Goal: Task Accomplishment & Management: Manage account settings

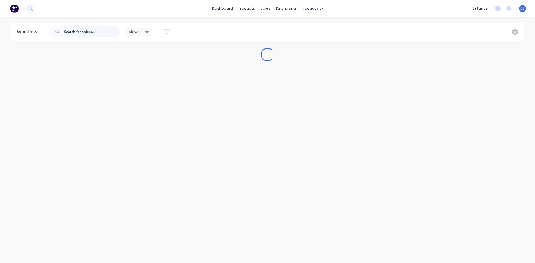
click at [101, 34] on input "text" at bounding box center [92, 31] width 56 height 11
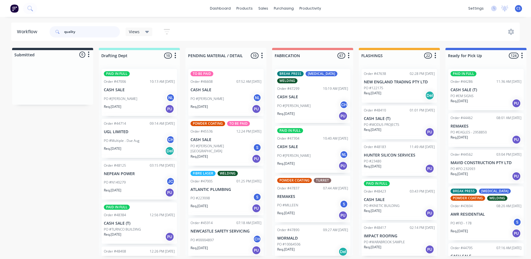
click at [107, 35] on input "quality" at bounding box center [92, 31] width 56 height 11
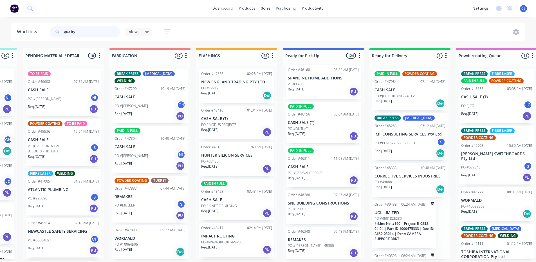
scroll to position [929, 0]
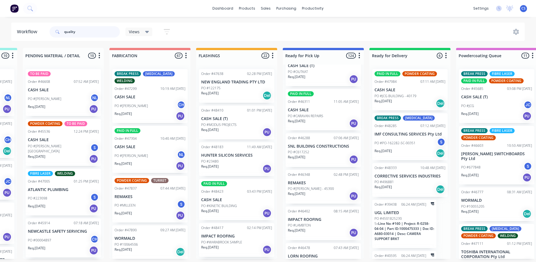
drag, startPoint x: 86, startPoint y: 33, endPoint x: 60, endPoint y: 32, distance: 26.2
click at [60, 32] on div "quality" at bounding box center [85, 31] width 70 height 11
type input "quality roofing"
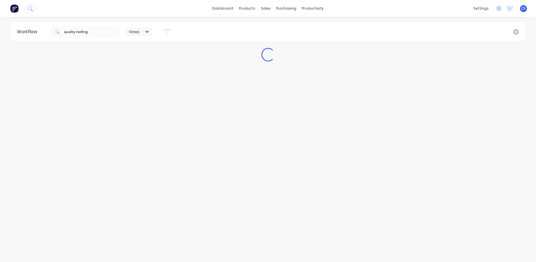
click at [225, 23] on div "quality roofing Views Save new view None (Default) edit [PERSON_NAME] edit [PER…" at bounding box center [286, 31] width 477 height 17
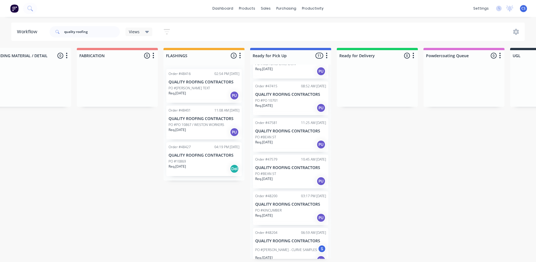
scroll to position [216, 0]
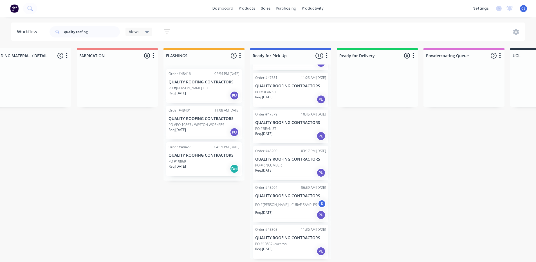
click at [290, 244] on div "PO #10852 - weston" at bounding box center [290, 243] width 71 height 5
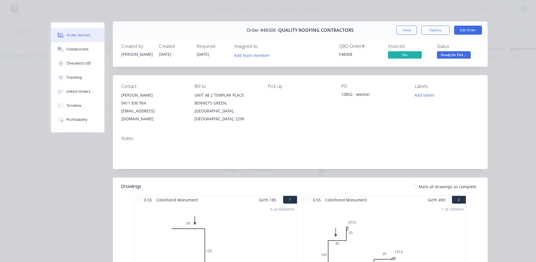
scroll to position [0, 0]
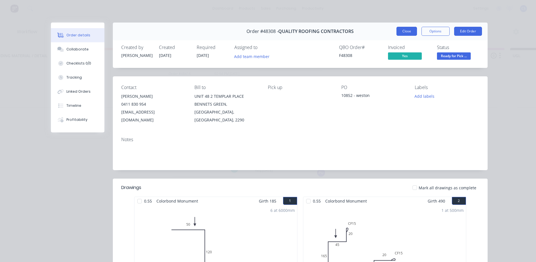
click at [406, 31] on button "Close" at bounding box center [407, 31] width 21 height 9
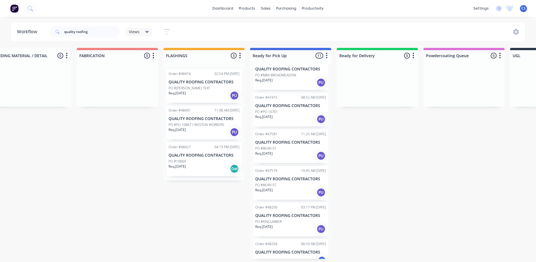
scroll to position [216, 0]
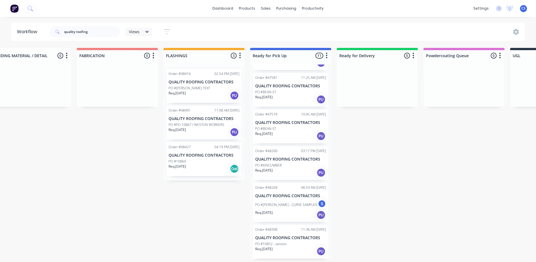
click at [451, 146] on div "Submitted 0 Status colour #273444 hex #273444 Save Cancel Summaries Total order…" at bounding box center [269, 153] width 939 height 211
click at [203, 127] on div "Req. [DATE] PU" at bounding box center [204, 132] width 71 height 10
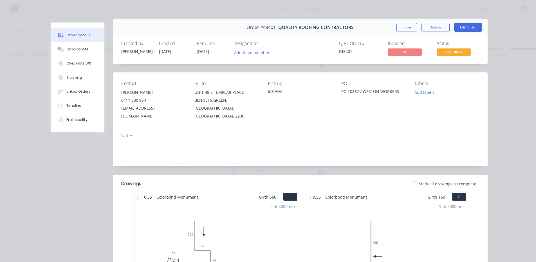
scroll to position [0, 0]
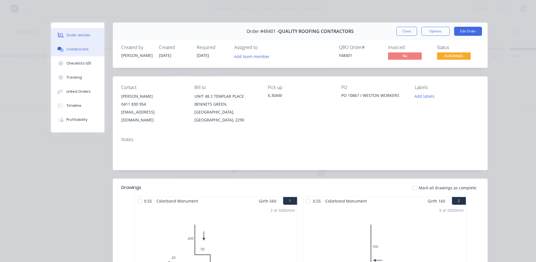
click at [79, 44] on button "Collaborate" at bounding box center [77, 49] width 53 height 14
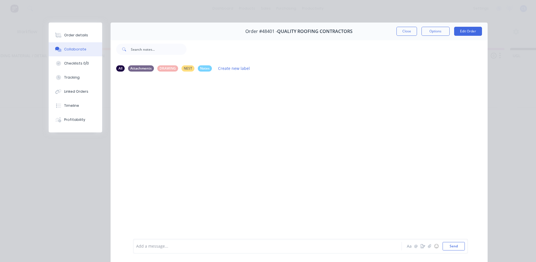
click at [55, 43] on button "Collaborate" at bounding box center [75, 49] width 53 height 14
click at [65, 37] on div "Order details" at bounding box center [76, 35] width 24 height 5
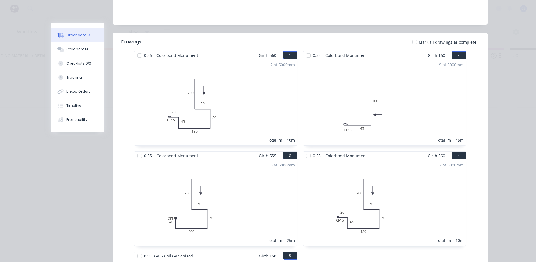
scroll to position [141, 0]
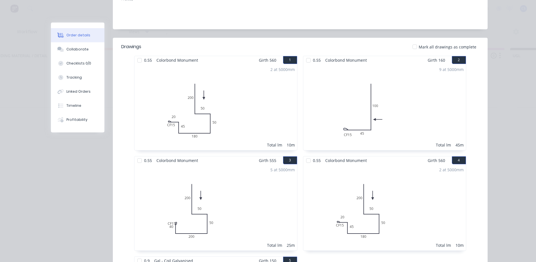
click at [78, 168] on div "Order #48401 - QUALITY ROOFING CONTRACTORS Close Options Edit Order Created by …" at bounding box center [269, 163] width 437 height 562
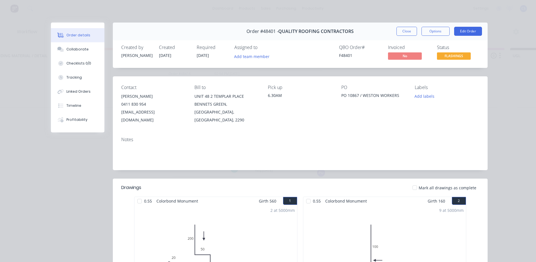
scroll to position [0, 195]
click at [411, 36] on div "Order #48401 - QUALITY ROOFING CONTRACTORS Close Options Edit Order" at bounding box center [300, 32] width 375 height 18
click at [409, 35] on button "Close" at bounding box center [407, 31] width 21 height 9
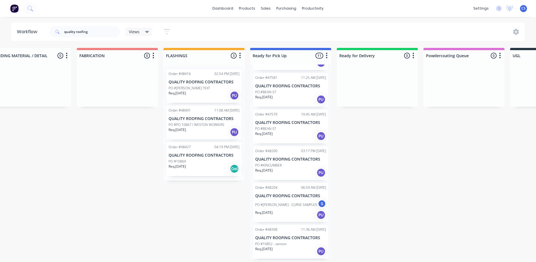
scroll to position [1, 195]
click at [296, 241] on div "PO #10852 - weston" at bounding box center [290, 243] width 71 height 5
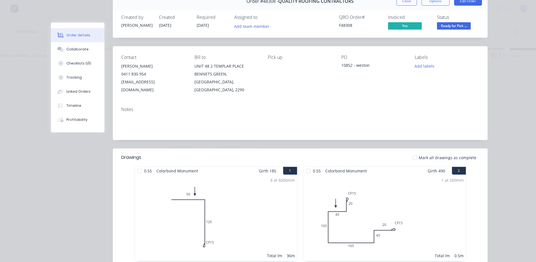
scroll to position [0, 0]
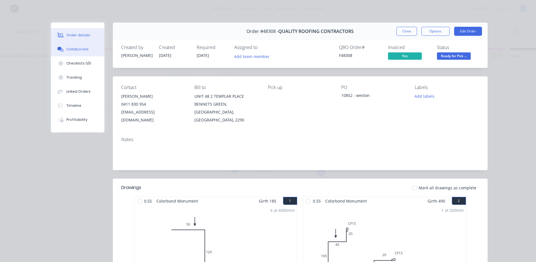
click at [80, 51] on div "Collaborate" at bounding box center [77, 49] width 22 height 5
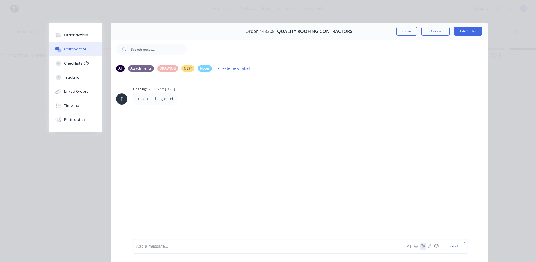
click at [421, 247] on icon "button" at bounding box center [423, 246] width 5 height 4
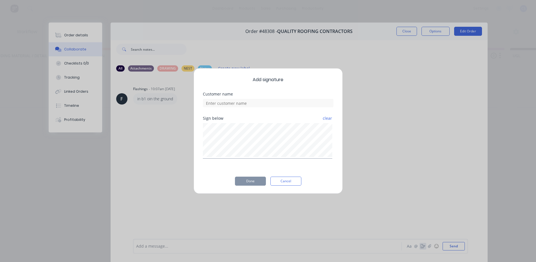
scroll to position [0, 195]
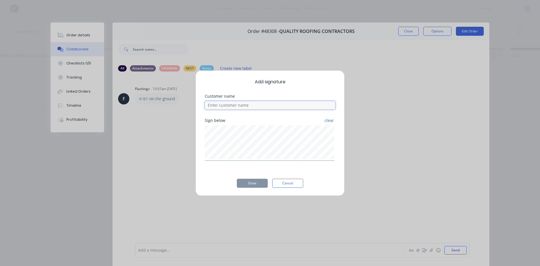
click at [232, 105] on input at bounding box center [270, 105] width 131 height 8
type input "d"
type input "[PERSON_NAME]"
click at [250, 187] on div "Add signature Customer name [PERSON_NAME] below clear Done Cancel" at bounding box center [270, 133] width 149 height 126
click at [251, 186] on button "Done" at bounding box center [252, 183] width 31 height 9
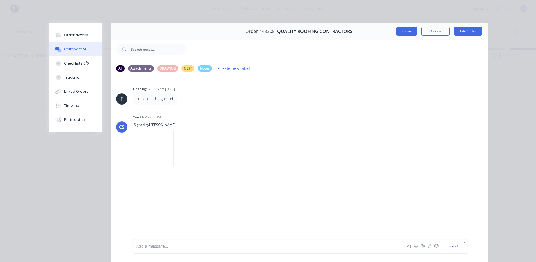
click at [398, 29] on button "Close" at bounding box center [407, 31] width 21 height 9
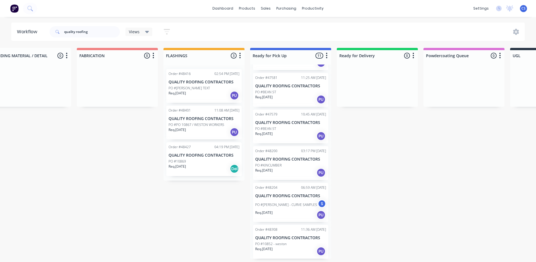
click at [306, 243] on div "PO #10852 - weston" at bounding box center [290, 243] width 71 height 5
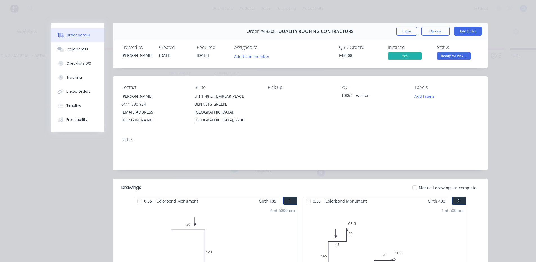
click at [449, 62] on div "Created by [PERSON_NAME] Created [DATE] Required [DATE] Assigned to Add team me…" at bounding box center [300, 53] width 375 height 30
click at [452, 57] on span "Ready for Pick ..." at bounding box center [454, 55] width 34 height 7
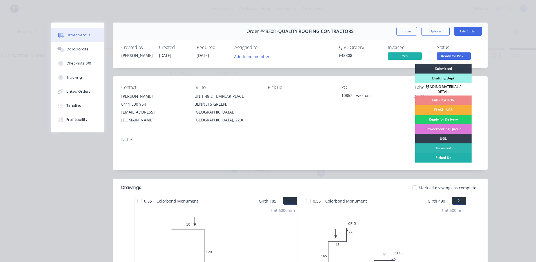
click at [437, 158] on div "Picked Up" at bounding box center [443, 158] width 56 height 10
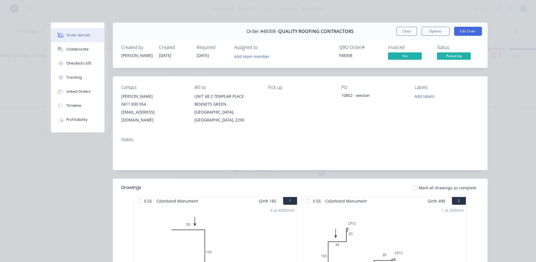
click at [406, 28] on button "Close" at bounding box center [407, 31] width 21 height 9
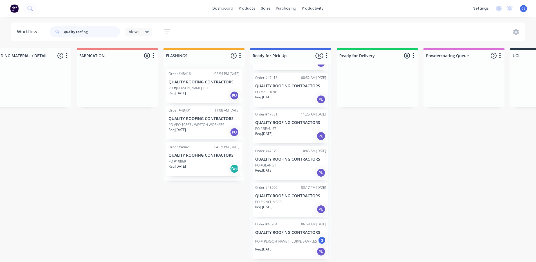
click at [109, 33] on input "quality roofing" at bounding box center [92, 31] width 56 height 11
type input "q"
type input "lorn"
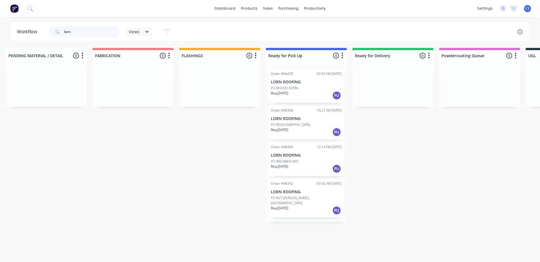
scroll to position [0, 210]
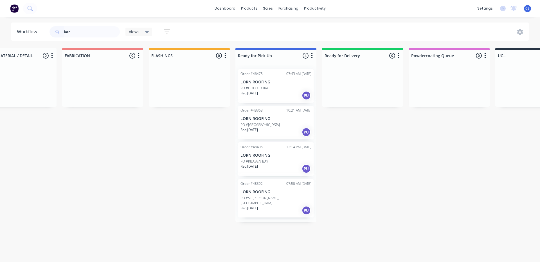
click at [277, 158] on div "Order #48406 12:14 PM [DATE] LORN ROOFING PO #KILABEN BAY Req. [DATE] PU" at bounding box center [275, 159] width 75 height 34
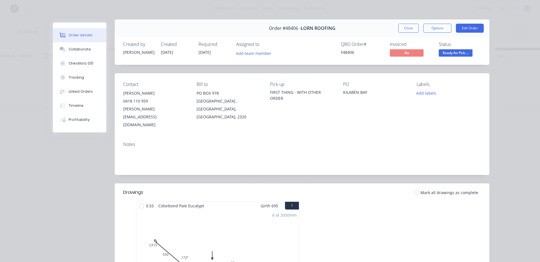
scroll to position [0, 0]
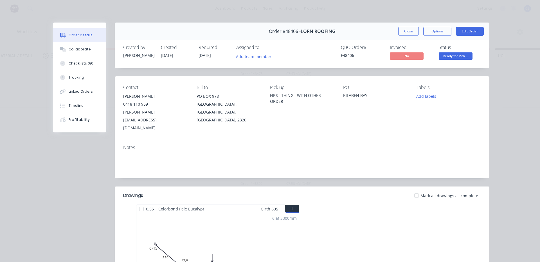
click at [407, 35] on button "Close" at bounding box center [409, 31] width 21 height 9
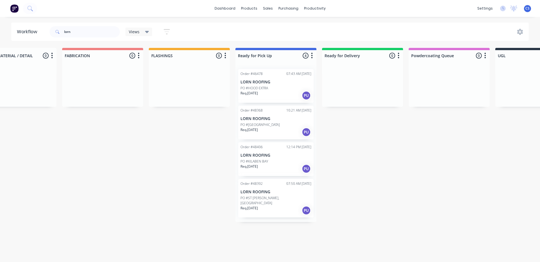
click at [280, 187] on div "Order #48392 07:50 AM [DATE] LORN ROOFING PO #ST [PERSON_NAME], [GEOGRAPHIC_DAT…" at bounding box center [275, 198] width 75 height 39
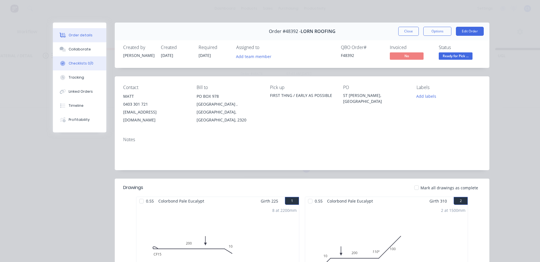
click at [88, 58] on button "Checklists 0/0" at bounding box center [79, 63] width 53 height 14
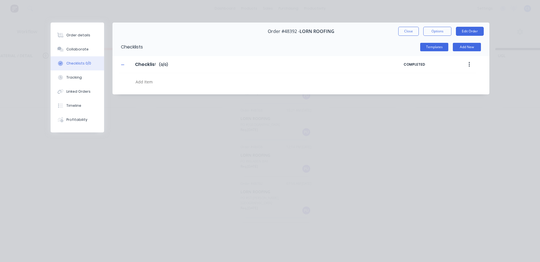
type textarea "x"
click at [86, 55] on button "Collaborate" at bounding box center [77, 49] width 53 height 14
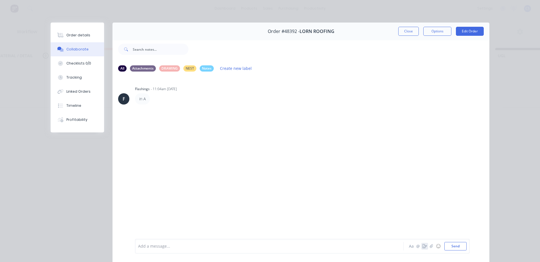
click at [424, 246] on icon "button" at bounding box center [425, 246] width 5 height 4
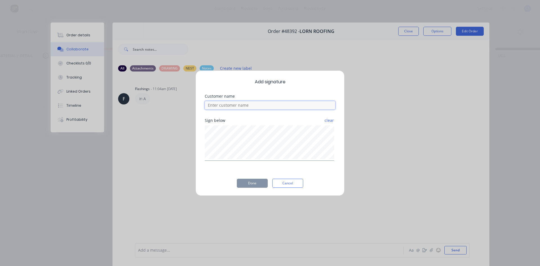
click at [229, 108] on input at bounding box center [270, 105] width 131 height 8
type input "[PERSON_NAME]"
click at [250, 185] on button "Done" at bounding box center [252, 183] width 31 height 9
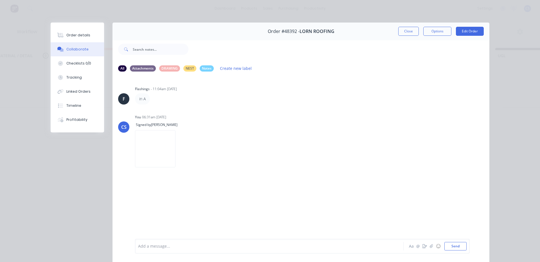
click at [518, 62] on div "Order details Collaborate Checklists 0/0 Tracking Linked Orders Timeline Profit…" at bounding box center [270, 131] width 540 height 262
click at [406, 29] on button "Close" at bounding box center [409, 31] width 21 height 9
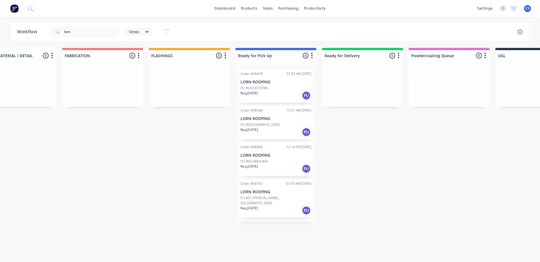
click at [261, 198] on p "PO #ST [PERSON_NAME], [GEOGRAPHIC_DATA]" at bounding box center [276, 200] width 71 height 10
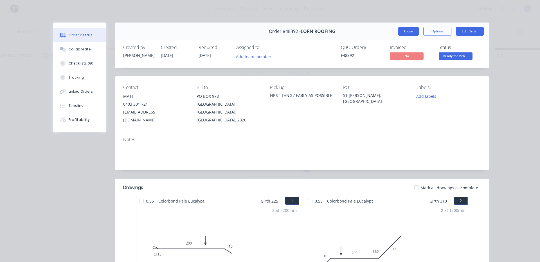
click at [399, 30] on button "Close" at bounding box center [409, 31] width 21 height 9
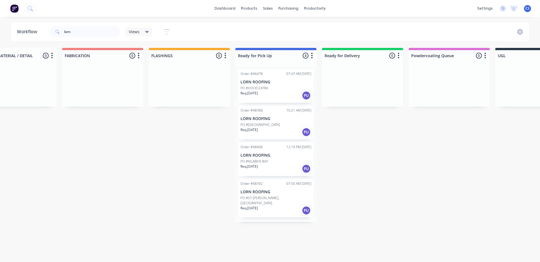
click at [245, 167] on p "Req. [DATE]" at bounding box center [249, 166] width 17 height 5
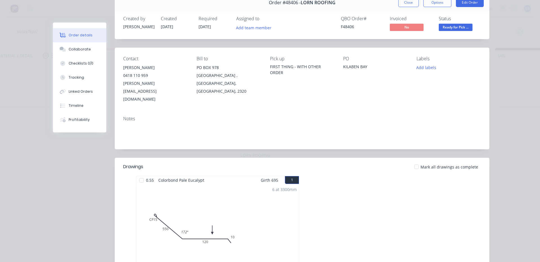
scroll to position [56, 0]
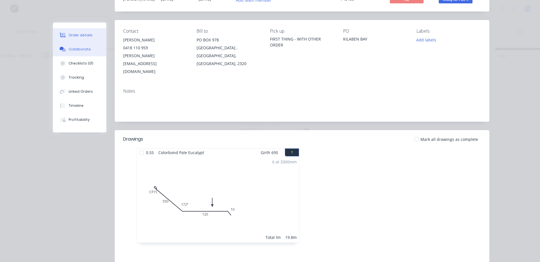
click at [62, 46] on button "Collaborate" at bounding box center [79, 49] width 53 height 14
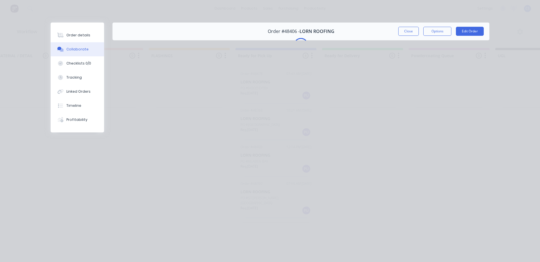
scroll to position [0, 0]
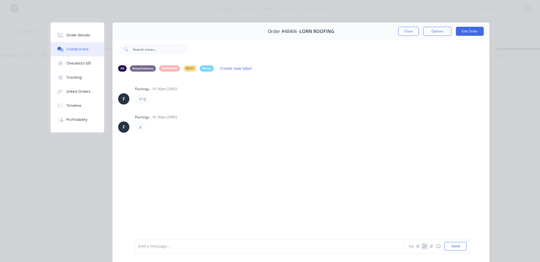
click at [423, 247] on icon "button" at bounding box center [425, 246] width 5 height 4
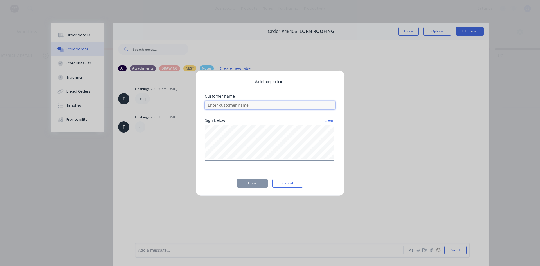
click at [258, 105] on input at bounding box center [270, 105] width 131 height 8
type input "[PERSON_NAME]"
click at [220, 191] on div "Add signature Customer name [PERSON_NAME] Sign below clear Done Cancel" at bounding box center [270, 133] width 149 height 126
click at [245, 186] on button "Done" at bounding box center [252, 183] width 31 height 9
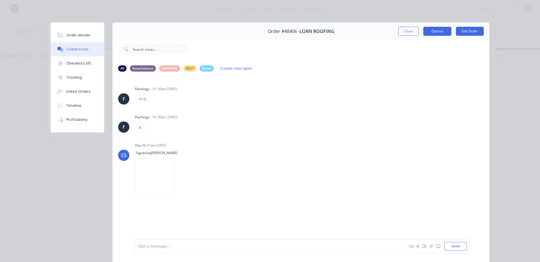
click at [438, 34] on button "Options" at bounding box center [438, 31] width 28 height 9
click at [431, 35] on button "Options" at bounding box center [438, 31] width 28 height 9
click at [433, 35] on button "Options" at bounding box center [438, 31] width 28 height 9
click at [471, 55] on div at bounding box center [339, 49] width 301 height 23
click at [416, 35] on button "Close" at bounding box center [409, 31] width 21 height 9
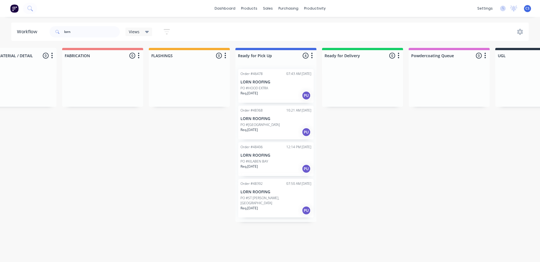
click at [272, 206] on div "Req. [DATE] PU" at bounding box center [276, 210] width 71 height 10
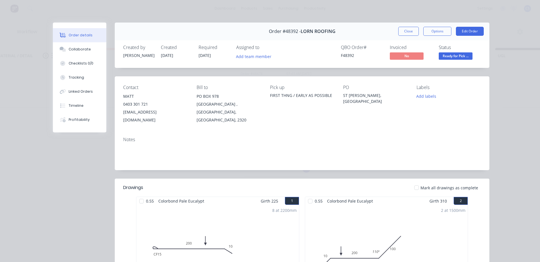
click at [456, 56] on span "Ready for Pick ..." at bounding box center [456, 55] width 34 height 7
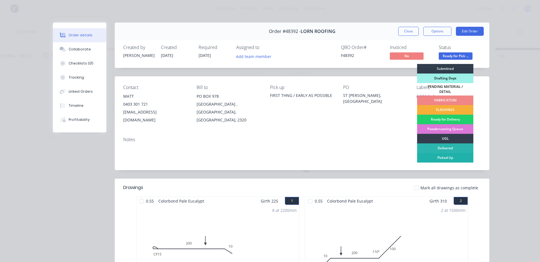
click at [440, 156] on div "Picked Up" at bounding box center [445, 158] width 56 height 10
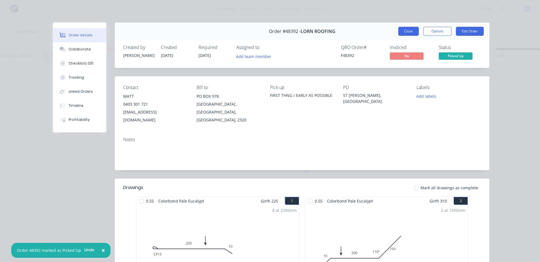
click at [405, 33] on button "Close" at bounding box center [409, 31] width 21 height 9
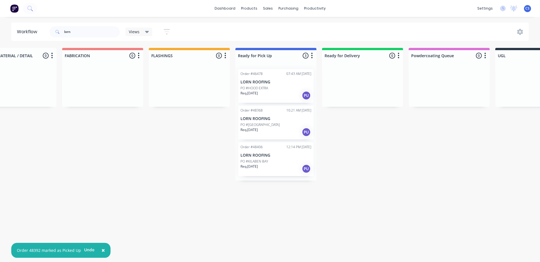
click at [290, 160] on div "PO #KILABEN BAY" at bounding box center [276, 161] width 71 height 5
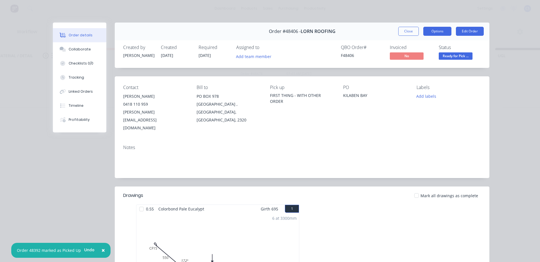
click at [435, 33] on button "Options" at bounding box center [438, 31] width 28 height 9
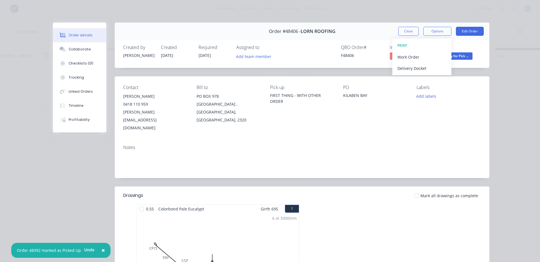
click at [471, 44] on div "Created by [PERSON_NAME] Created [DATE] Required [DATE] Assigned to Add team me…" at bounding box center [302, 53] width 375 height 30
click at [447, 66] on div "Created by [PERSON_NAME] Created [DATE] Required [DATE] Assigned to Add team me…" at bounding box center [302, 53] width 375 height 30
click at [447, 59] on span "Ready for Pick ..." at bounding box center [456, 55] width 34 height 7
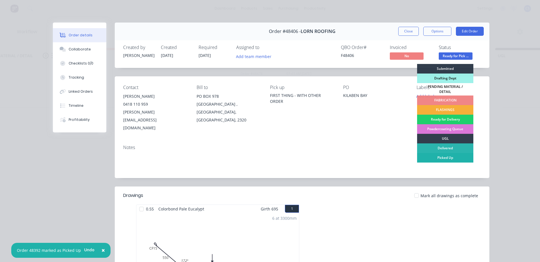
click at [441, 153] on div "Picked Up" at bounding box center [445, 158] width 56 height 10
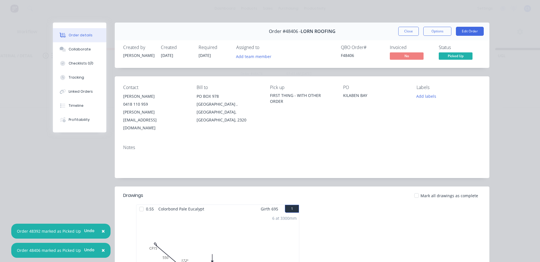
click at [499, 73] on div "Order details Collaborate Checklists 0/0 Tracking Linked Orders Timeline Profit…" at bounding box center [270, 131] width 540 height 262
click at [412, 31] on button "Close" at bounding box center [409, 31] width 21 height 9
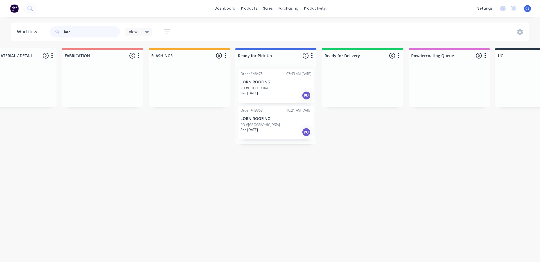
drag, startPoint x: 390, startPoint y: 39, endPoint x: 76, endPoint y: 34, distance: 313.3
click at [78, 35] on input "lorn" at bounding box center [92, 31] width 56 height 11
drag, startPoint x: 76, startPoint y: 33, endPoint x: 44, endPoint y: 33, distance: 32.4
click at [44, 33] on header "Workflow lorn Views Save new view None (Default) edit [PERSON_NAME] edit [PERSO…" at bounding box center [270, 32] width 518 height 18
type input "qual"
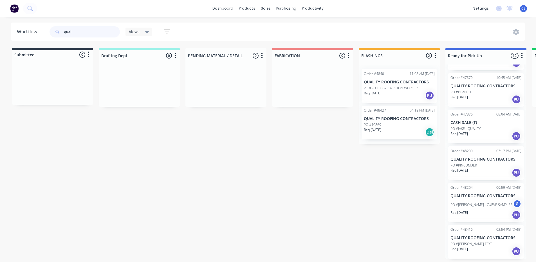
scroll to position [1, 0]
click at [493, 238] on p "QUALITY ROOFING CONTRACTORS" at bounding box center [486, 237] width 71 height 5
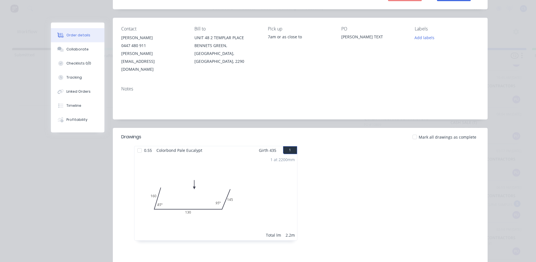
scroll to position [0, 0]
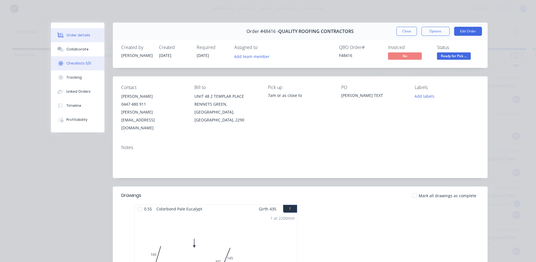
click at [84, 56] on button "Checklists 0/0" at bounding box center [77, 63] width 53 height 14
type textarea "x"
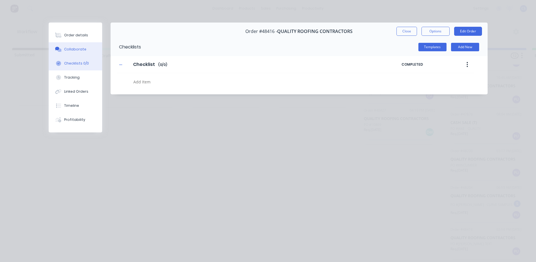
click at [84, 49] on button "Collaborate" at bounding box center [75, 49] width 53 height 14
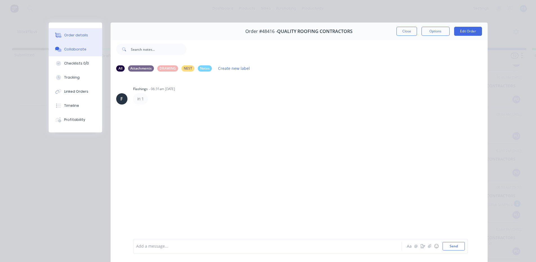
click at [83, 38] on button "Order details" at bounding box center [75, 35] width 53 height 14
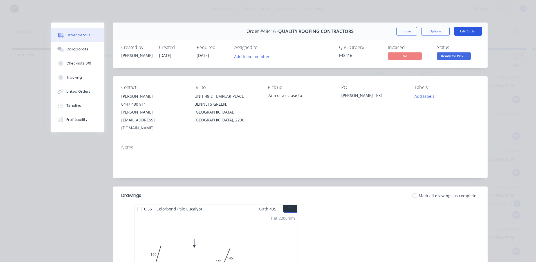
click at [456, 31] on button "Edit Order" at bounding box center [468, 31] width 28 height 9
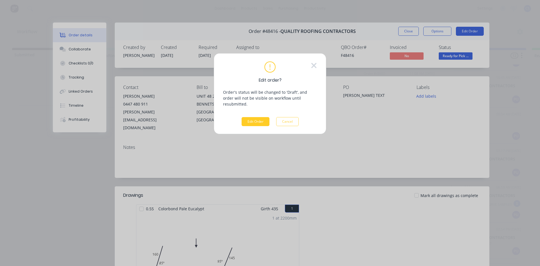
click at [258, 117] on button "Edit Order" at bounding box center [256, 121] width 28 height 9
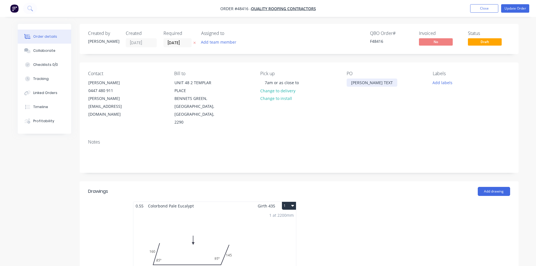
click at [372, 87] on div "PO [PERSON_NAME] TEXT" at bounding box center [385, 98] width 77 height 55
drag, startPoint x: 371, startPoint y: 84, endPoint x: 322, endPoint y: 84, distance: 49.8
click at [317, 84] on div "Contact [PERSON_NAME] [PHONE_NUMBER] [PERSON_NAME][EMAIL_ADDRESS][DOMAIN_NAME] …" at bounding box center [299, 98] width 439 height 72
click at [372, 82] on div "[PERSON_NAME] TEXT" at bounding box center [372, 83] width 51 height 8
click at [374, 80] on div "[PERSON_NAME] TEXT" at bounding box center [372, 83] width 51 height 8
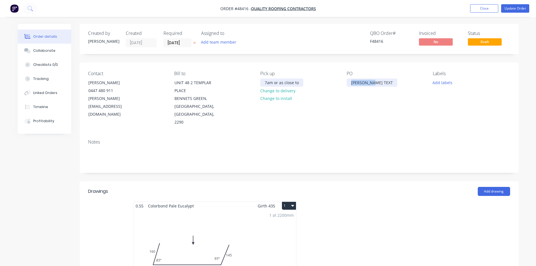
drag, startPoint x: 374, startPoint y: 82, endPoint x: 300, endPoint y: 82, distance: 74.3
click at [309, 80] on div "Contact [PERSON_NAME] [PHONE_NUMBER] [PERSON_NAME][EMAIL_ADDRESS][DOMAIN_NAME] …" at bounding box center [299, 98] width 439 height 72
click at [391, 121] on div "Contact [PERSON_NAME] [PHONE_NUMBER] [PERSON_NAME][EMAIL_ADDRESS][DOMAIN_NAME] …" at bounding box center [299, 98] width 439 height 72
click at [516, 8] on button "Update Order" at bounding box center [515, 8] width 28 height 8
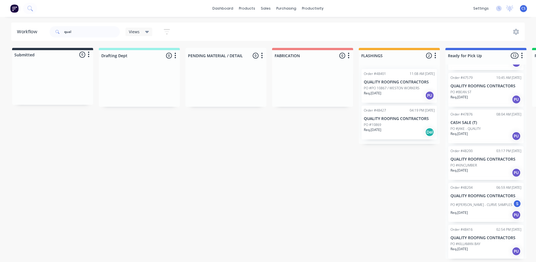
scroll to position [1, 0]
click at [480, 247] on div "Req. [DATE] PU" at bounding box center [486, 251] width 71 height 10
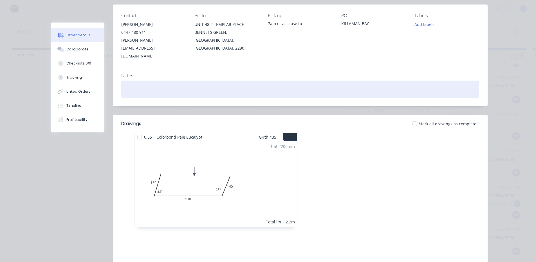
scroll to position [0, 0]
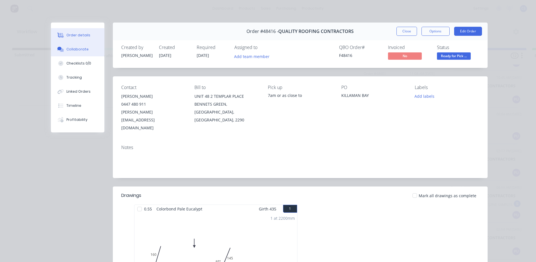
click at [86, 50] on button "Collaborate" at bounding box center [77, 49] width 53 height 14
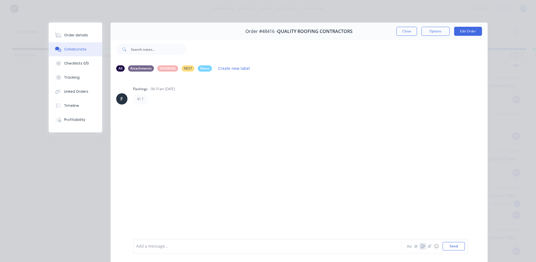
click at [421, 246] on icon "button" at bounding box center [423, 246] width 5 height 4
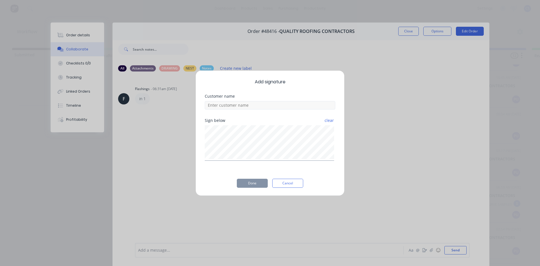
drag, startPoint x: 253, startPoint y: 100, endPoint x: 255, endPoint y: 106, distance: 6.3
click at [253, 100] on div at bounding box center [270, 105] width 131 height 10
drag, startPoint x: 255, startPoint y: 106, endPoint x: 260, endPoint y: 108, distance: 5.4
click at [255, 106] on input at bounding box center [270, 105] width 131 height 8
type input "[PERSON_NAME]"
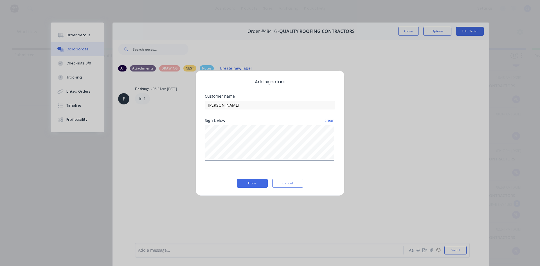
click at [272, 149] on div "clear" at bounding box center [270, 142] width 131 height 37
drag, startPoint x: 254, startPoint y: 124, endPoint x: 288, endPoint y: 167, distance: 54.9
click at [288, 167] on div "Sign below clear" at bounding box center [270, 143] width 131 height 51
click at [267, 182] on button "Done" at bounding box center [252, 183] width 31 height 9
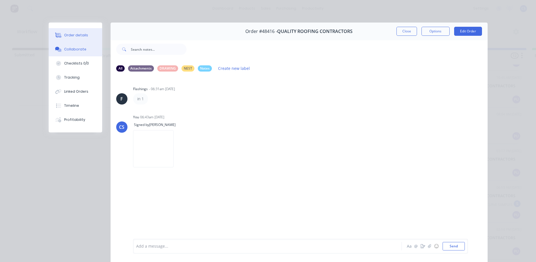
click at [84, 35] on button "Order details" at bounding box center [75, 35] width 53 height 14
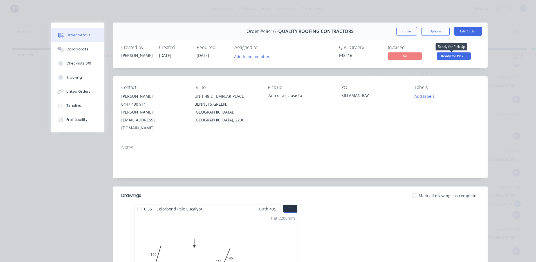
click at [446, 57] on span "Ready for Pick ..." at bounding box center [454, 55] width 34 height 7
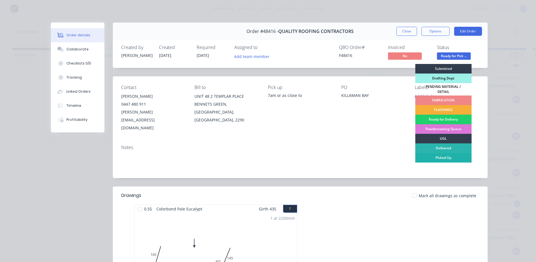
click at [446, 155] on div "Picked Up" at bounding box center [443, 158] width 56 height 10
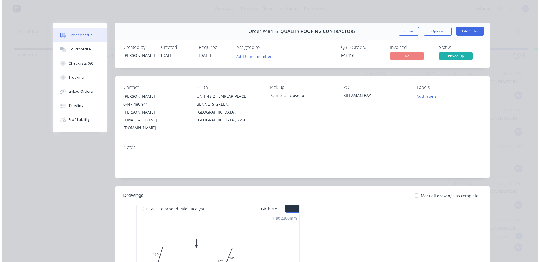
scroll to position [216, 0]
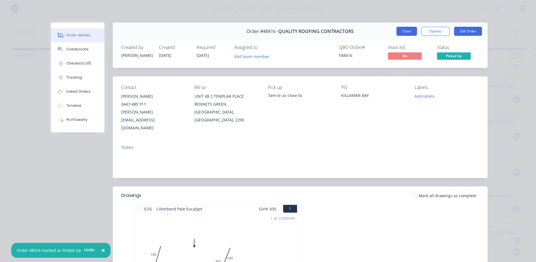
click at [401, 32] on button "Close" at bounding box center [407, 31] width 21 height 9
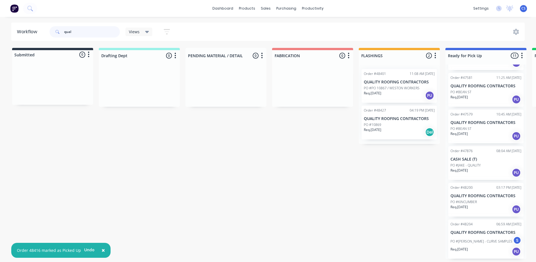
drag, startPoint x: 96, startPoint y: 30, endPoint x: 47, endPoint y: 30, distance: 49.5
click at [47, 30] on header "Workflow qual Views Save new view None (Default) edit [PERSON_NAME] edit [PERSO…" at bounding box center [268, 32] width 514 height 18
type input "48250"
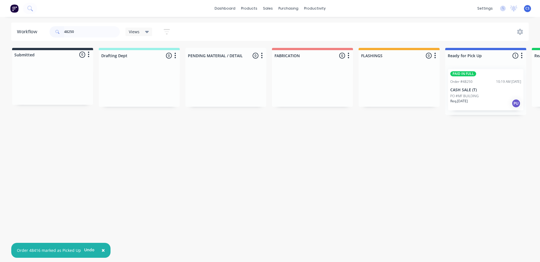
click at [471, 93] on p "PO #MF BUILDING" at bounding box center [465, 95] width 28 height 5
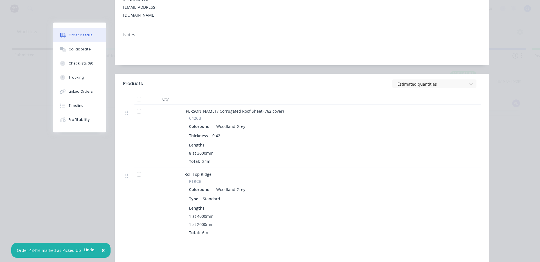
scroll to position [0, 0]
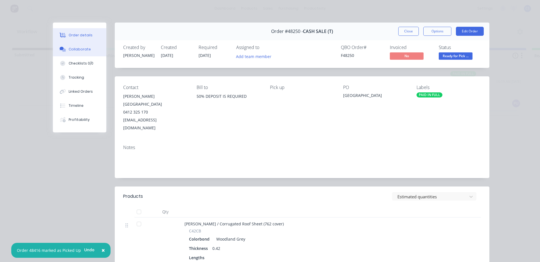
click at [79, 55] on button "Collaborate" at bounding box center [79, 49] width 53 height 14
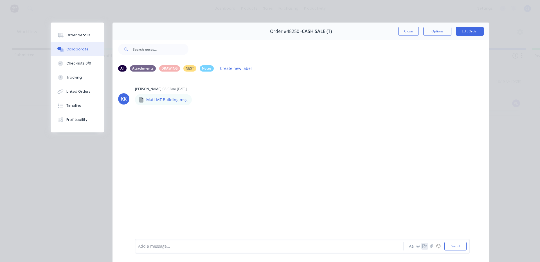
click at [423, 245] on icon "button" at bounding box center [425, 246] width 5 height 4
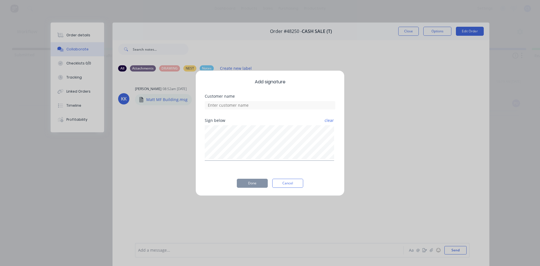
click at [233, 110] on div "Customer name" at bounding box center [270, 106] width 131 height 24
click at [234, 109] on input at bounding box center [270, 105] width 131 height 8
type input "MATT"
click at [224, 125] on div "clear" at bounding box center [270, 142] width 131 height 37
click at [251, 180] on button "Done" at bounding box center [252, 183] width 31 height 9
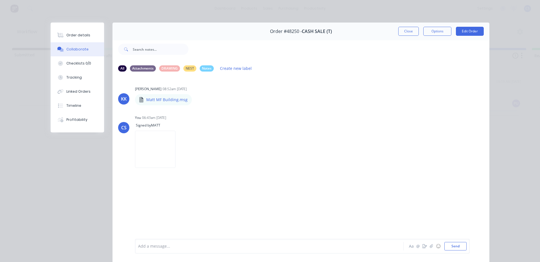
click at [76, 28] on div "Order details Collaborate Checklists 0/0 Tracking Linked Orders Timeline Profit…" at bounding box center [77, 78] width 53 height 110
click at [77, 33] on div "Order details" at bounding box center [78, 35] width 24 height 5
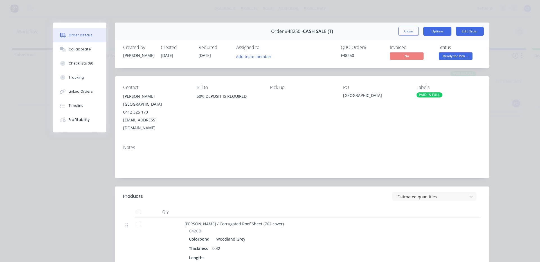
click at [437, 31] on button "Options" at bounding box center [438, 31] width 28 height 9
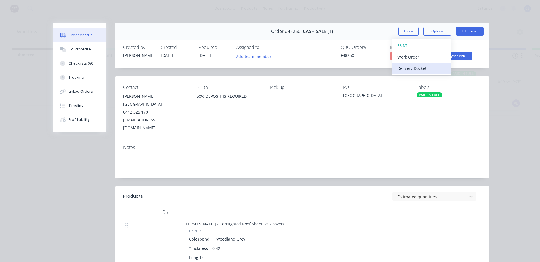
click at [412, 67] on div "Delivery Docket" at bounding box center [422, 68] width 49 height 8
click at [424, 66] on div "Standard" at bounding box center [422, 68] width 49 height 8
click at [402, 31] on button "Close" at bounding box center [409, 31] width 21 height 9
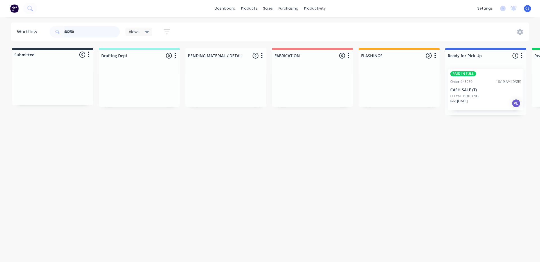
drag, startPoint x: 75, startPoint y: 35, endPoint x: 26, endPoint y: 23, distance: 51.3
click at [26, 23] on header "Workflow 48250 Views Save new view None (Default) edit [PERSON_NAME] edit [PERS…" at bounding box center [270, 32] width 518 height 18
type input "[GEOGRAPHIC_DATA]"
click at [483, 91] on div "Req. [DATE] PU" at bounding box center [486, 96] width 71 height 10
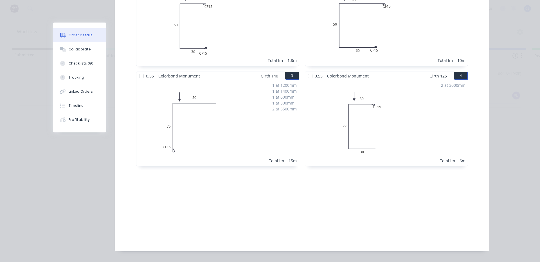
scroll to position [141, 0]
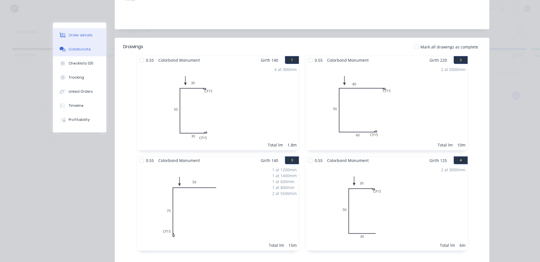
click at [87, 52] on button "Collaborate" at bounding box center [79, 49] width 53 height 14
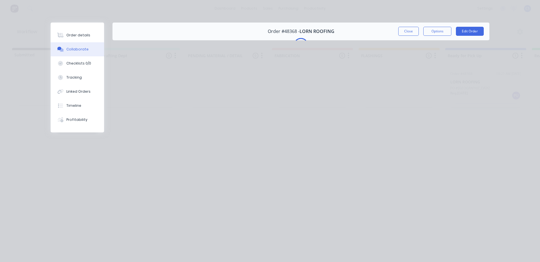
scroll to position [0, 0]
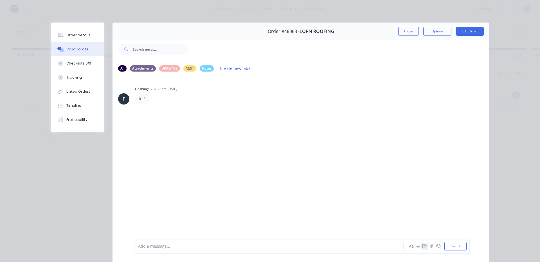
click at [423, 245] on icon "button" at bounding box center [425, 246] width 5 height 4
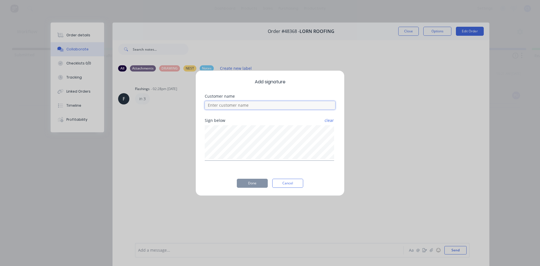
click at [221, 102] on input at bounding box center [270, 105] width 131 height 8
type input "GUY"
click at [264, 184] on button "Done" at bounding box center [252, 183] width 31 height 9
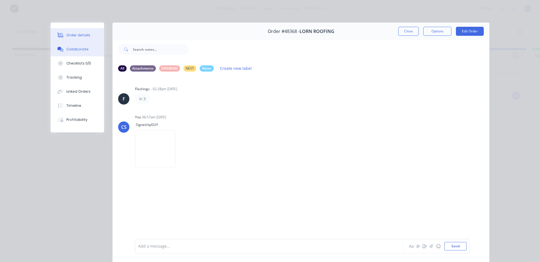
click at [75, 34] on div "Order details" at bounding box center [78, 35] width 24 height 5
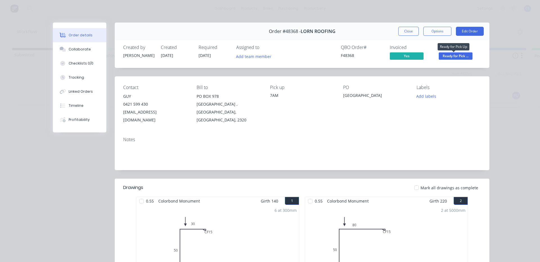
click at [451, 55] on span "Ready for Pick ..." at bounding box center [456, 55] width 34 height 7
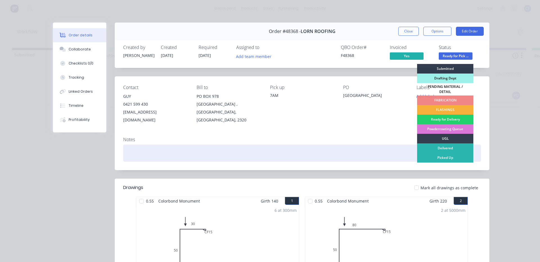
click at [442, 155] on div "Picked Up" at bounding box center [445, 158] width 56 height 10
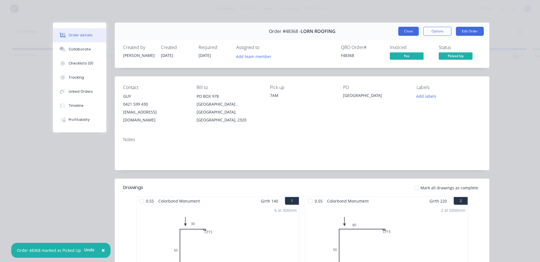
click at [413, 27] on button "Close" at bounding box center [409, 31] width 21 height 9
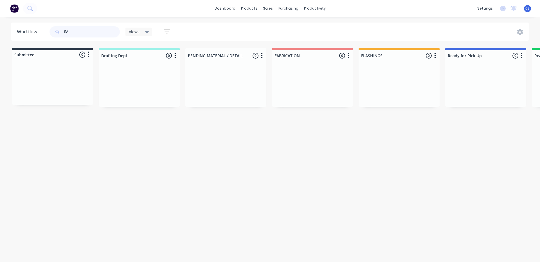
type input "E"
type input "NC405015"
click at [499, 93] on div "Req. [DATE] PU" at bounding box center [486, 96] width 71 height 10
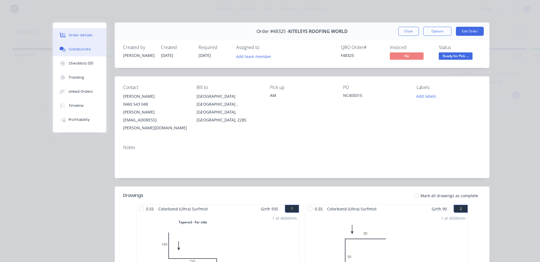
click at [80, 52] on button "Collaborate" at bounding box center [79, 49] width 53 height 14
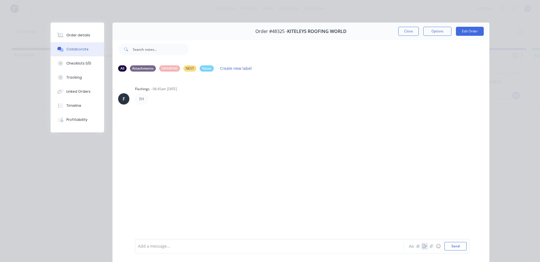
click at [422, 245] on button "button" at bounding box center [425, 246] width 7 height 7
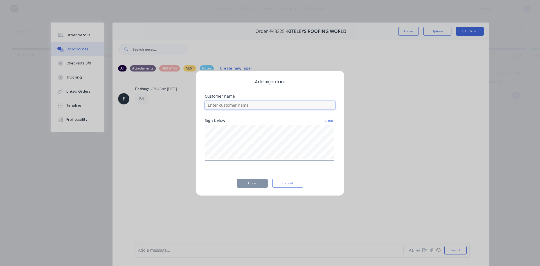
click at [221, 107] on input at bounding box center [270, 105] width 131 height 8
type input "[PERSON_NAME]"
click at [251, 185] on button "Done" at bounding box center [252, 183] width 31 height 9
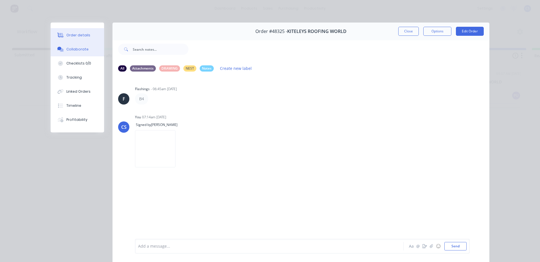
click at [63, 31] on button "Order details" at bounding box center [77, 35] width 53 height 14
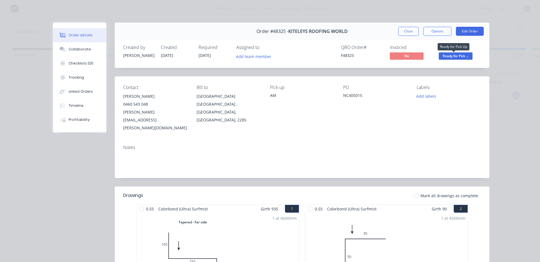
click at [455, 59] on span "Ready for Pick ..." at bounding box center [456, 55] width 34 height 7
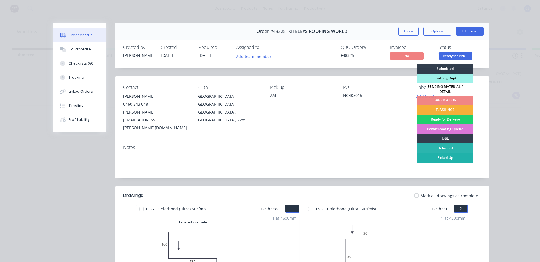
click at [439, 158] on div "Picked Up" at bounding box center [445, 158] width 56 height 10
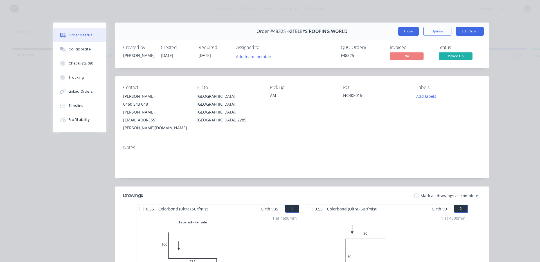
click at [405, 30] on button "Close" at bounding box center [409, 31] width 21 height 9
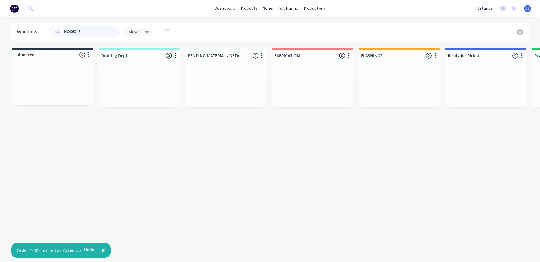
drag, startPoint x: 94, startPoint y: 29, endPoint x: 32, endPoint y: 27, distance: 61.7
click at [32, 27] on header "Workflow NC405015 Views Save new view None (Default) edit [PERSON_NAME] edit [P…" at bounding box center [270, 32] width 518 height 18
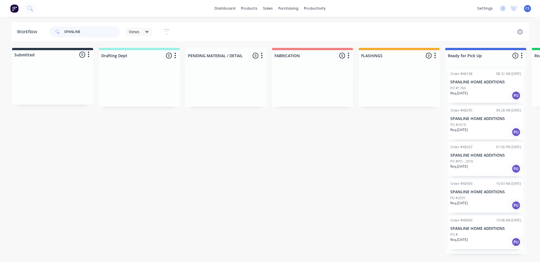
type input "SPANLINE"
click at [464, 184] on div "Order #48369" at bounding box center [462, 183] width 22 height 5
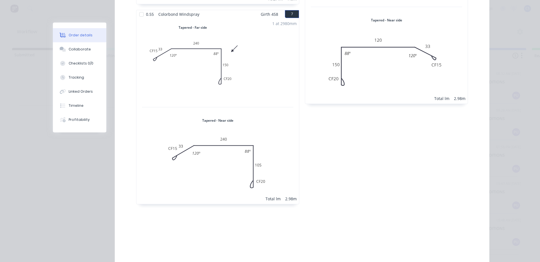
scroll to position [528, 0]
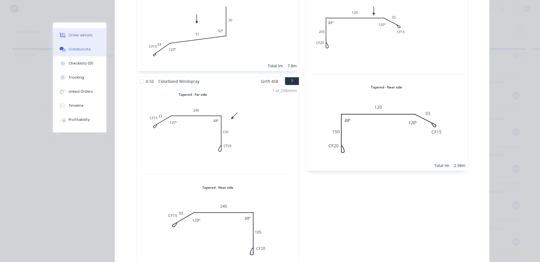
click at [86, 44] on button "Collaborate" at bounding box center [79, 49] width 53 height 14
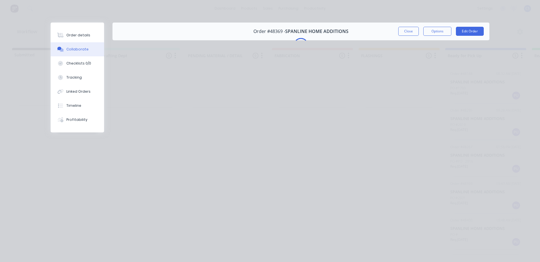
scroll to position [0, 0]
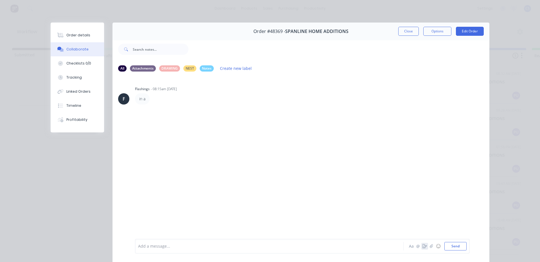
click at [422, 247] on button "button" at bounding box center [425, 246] width 7 height 7
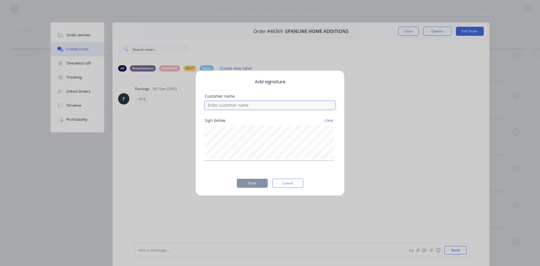
click at [259, 106] on input at bounding box center [270, 105] width 131 height 8
type input "[PERSON_NAME]"
click at [254, 186] on button "Done" at bounding box center [252, 183] width 31 height 9
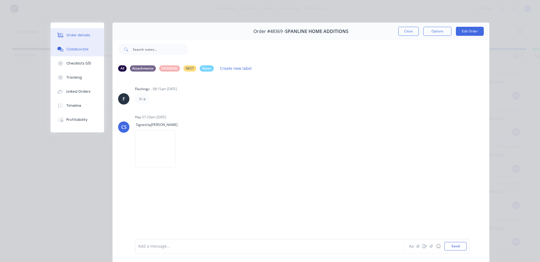
click at [79, 29] on button "Order details" at bounding box center [77, 35] width 53 height 14
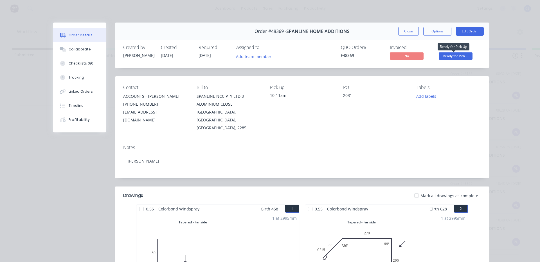
click at [462, 59] on span "Ready for Pick ..." at bounding box center [456, 55] width 34 height 7
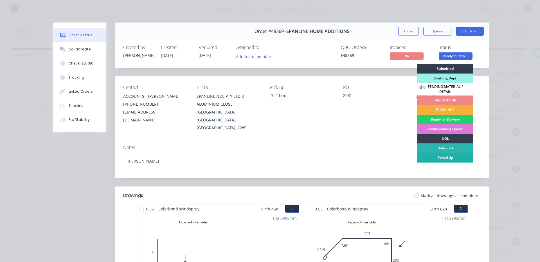
click at [451, 155] on div "Picked Up" at bounding box center [445, 158] width 56 height 10
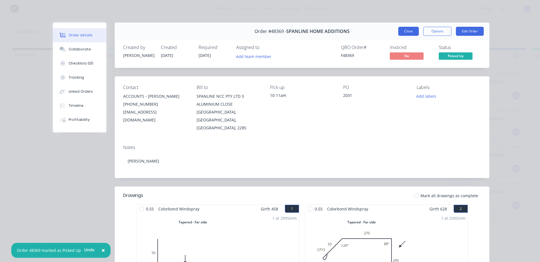
click at [400, 31] on button "Close" at bounding box center [409, 31] width 21 height 9
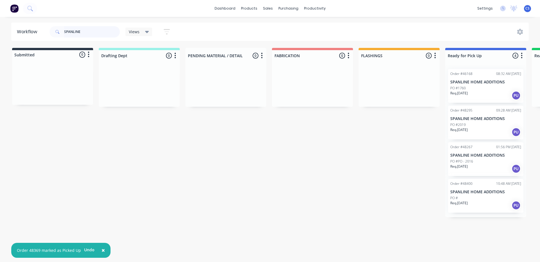
drag, startPoint x: 93, startPoint y: 30, endPoint x: 37, endPoint y: 31, distance: 56.9
click at [37, 31] on header "Workflow SPANLINE Views Save new view None (Default) edit [PERSON_NAME] edit [P…" at bounding box center [270, 32] width 518 height 18
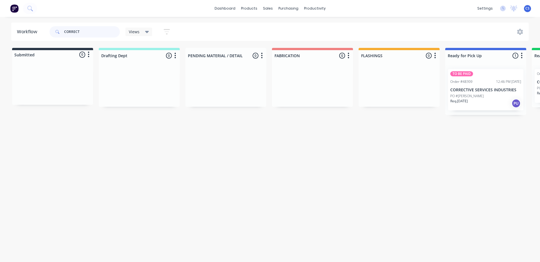
type input "CORRECT"
click at [462, 95] on p "PO #[PERSON_NAME]" at bounding box center [467, 95] width 33 height 5
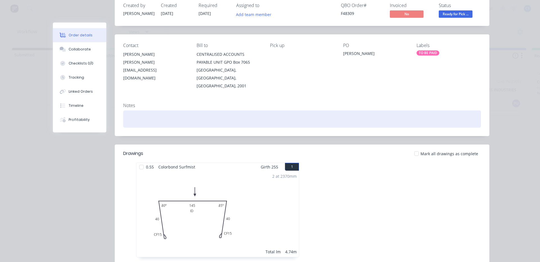
scroll to position [28, 0]
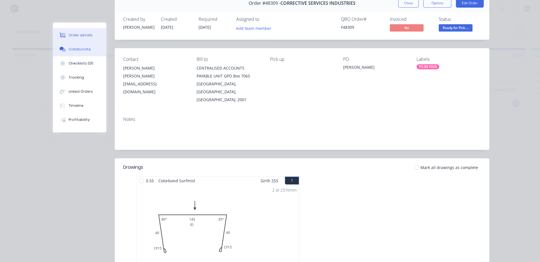
click at [84, 45] on button "Collaborate" at bounding box center [79, 49] width 53 height 14
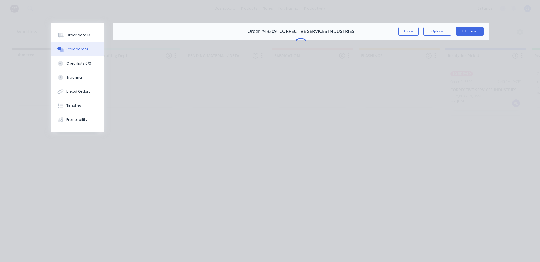
scroll to position [0, 0]
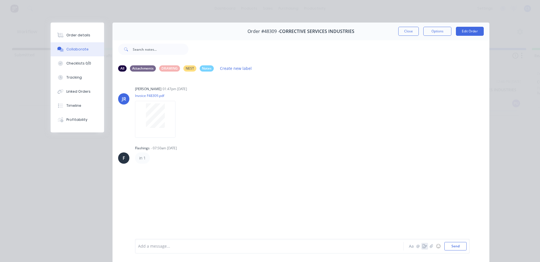
click at [424, 247] on icon "button" at bounding box center [425, 246] width 5 height 4
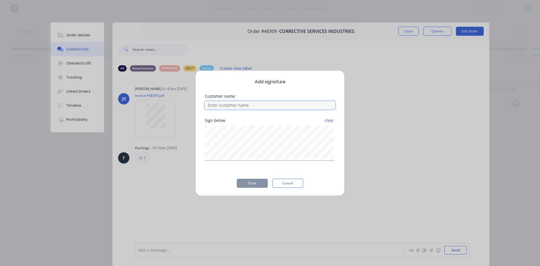
click at [246, 108] on input at bounding box center [270, 105] width 131 height 8
type input "MATT"
click at [261, 182] on button "Done" at bounding box center [252, 183] width 31 height 9
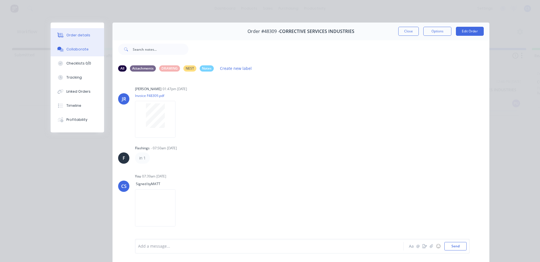
click at [76, 39] on button "Order details" at bounding box center [77, 35] width 53 height 14
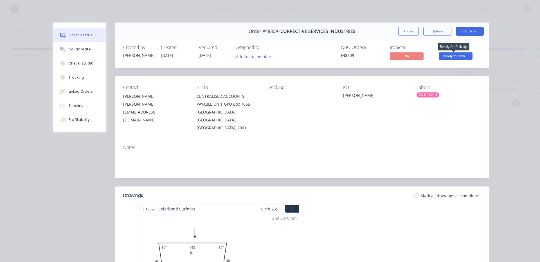
click at [462, 54] on span "Ready for Pick ..." at bounding box center [456, 55] width 34 height 7
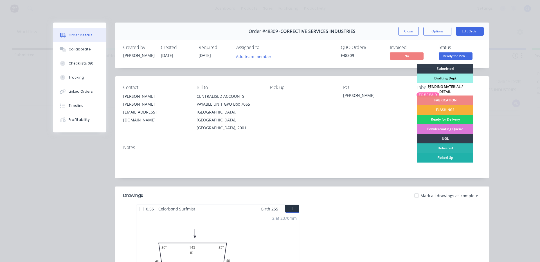
click at [446, 156] on div "Picked Up" at bounding box center [445, 158] width 56 height 10
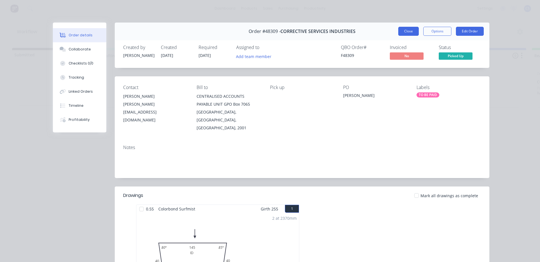
click at [412, 29] on button "Close" at bounding box center [409, 31] width 21 height 9
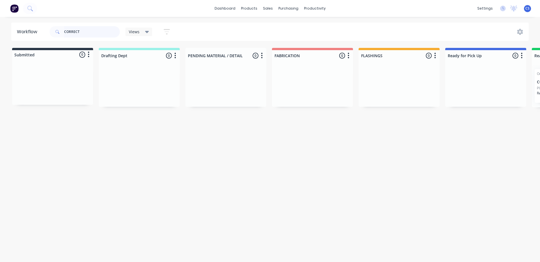
drag, startPoint x: 98, startPoint y: 26, endPoint x: 64, endPoint y: 30, distance: 33.7
click at [64, 30] on input "CORRECT" at bounding box center [92, 31] width 56 height 11
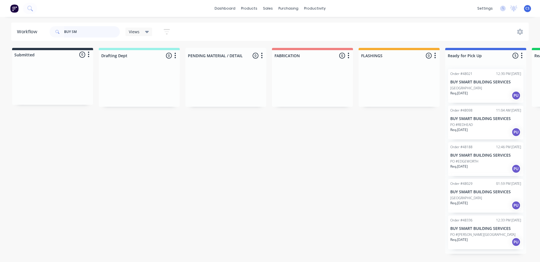
type input "BUY SM"
click at [482, 232] on div "PO #[PERSON_NAME][GEOGRAPHIC_DATA]" at bounding box center [486, 234] width 71 height 5
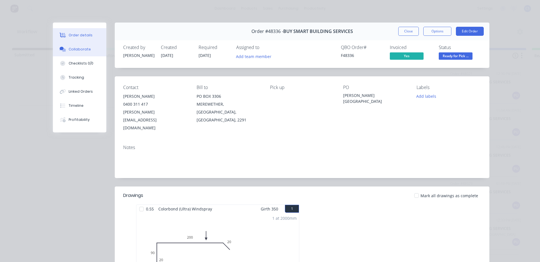
click at [84, 47] on div "Collaborate" at bounding box center [80, 49] width 22 height 5
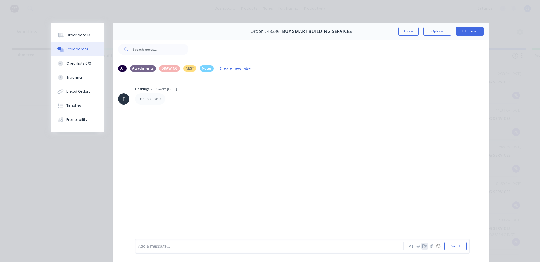
click at [424, 247] on icon "button" at bounding box center [425, 246] width 5 height 4
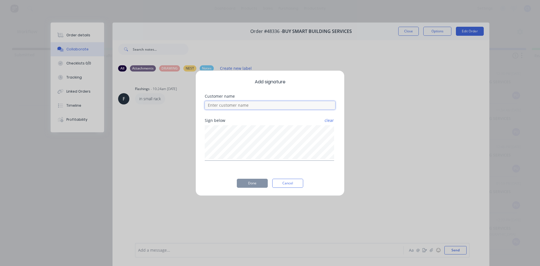
click at [301, 106] on input at bounding box center [270, 105] width 131 height 8
type input "[PERSON_NAME]"
click at [257, 182] on button "Done" at bounding box center [252, 183] width 31 height 9
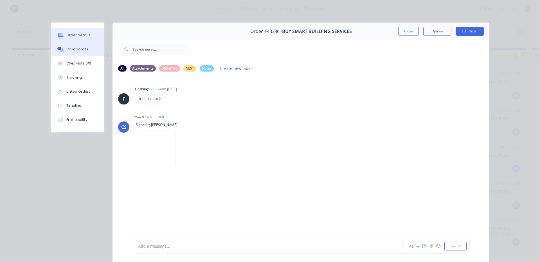
click at [81, 34] on div "Order details" at bounding box center [78, 35] width 24 height 5
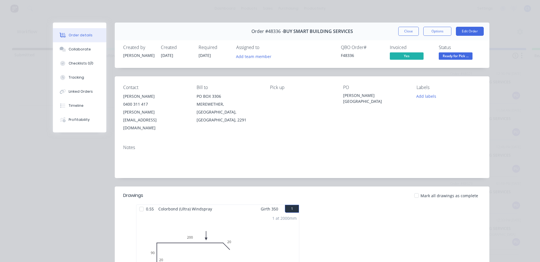
click at [463, 57] on span "Ready for Pick ..." at bounding box center [456, 55] width 34 height 7
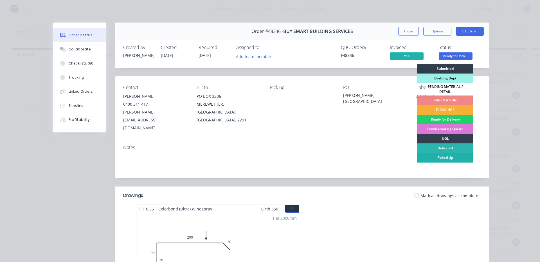
click at [455, 156] on div "Picked Up" at bounding box center [445, 158] width 56 height 10
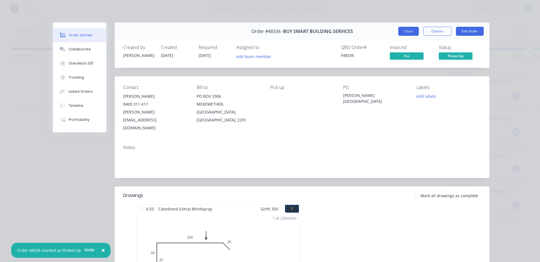
click at [400, 33] on button "Close" at bounding box center [409, 31] width 21 height 9
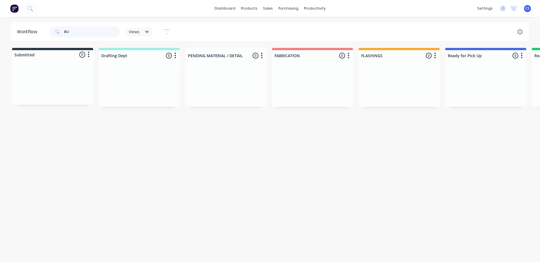
type input "B"
type input "ZAC"
click at [475, 89] on p "CASH SALE (T)" at bounding box center [486, 90] width 71 height 5
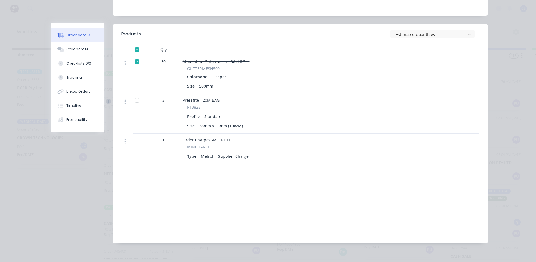
scroll to position [113, 0]
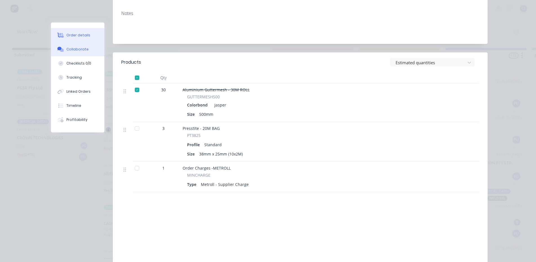
click at [87, 48] on button "Collaborate" at bounding box center [77, 49] width 53 height 14
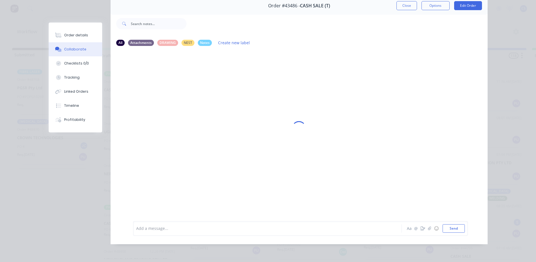
scroll to position [0, 0]
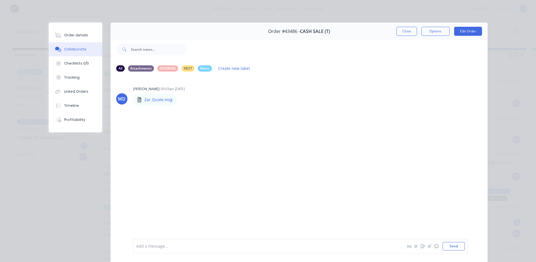
click at [420, 249] on div "Aa @ ☺ Send" at bounding box center [435, 246] width 59 height 8
click at [421, 248] on icon "button" at bounding box center [423, 246] width 5 height 4
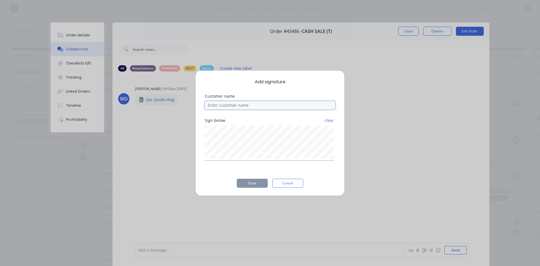
click at [213, 106] on input at bounding box center [270, 105] width 131 height 8
type input "ZAC"
click at [265, 184] on button "Done" at bounding box center [252, 183] width 31 height 9
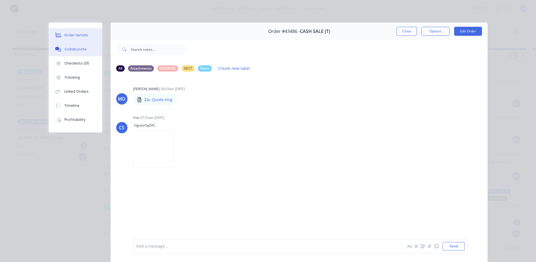
click at [81, 35] on div "Order details" at bounding box center [76, 35] width 24 height 5
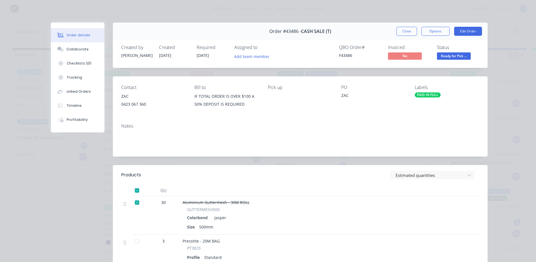
scroll to position [28, 0]
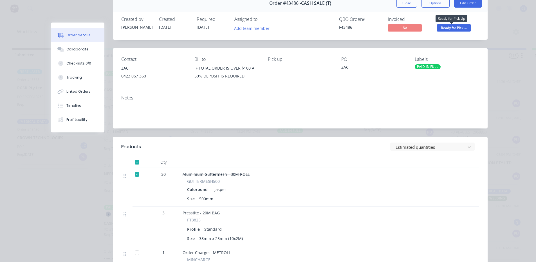
click at [459, 30] on span "Ready for Pick ..." at bounding box center [454, 27] width 34 height 7
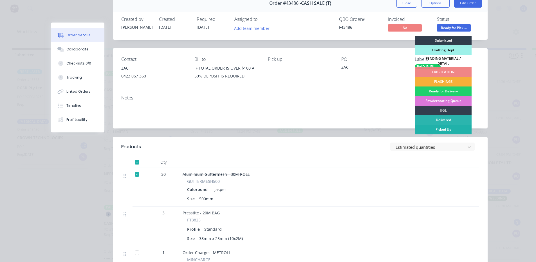
click at [445, 127] on div "Picked Up" at bounding box center [443, 130] width 56 height 10
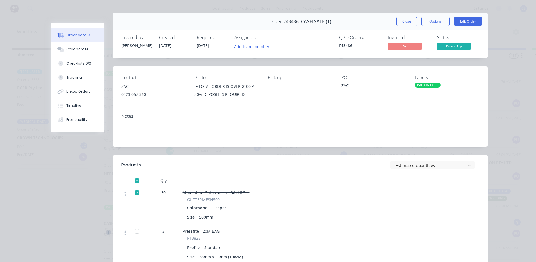
scroll to position [0, 0]
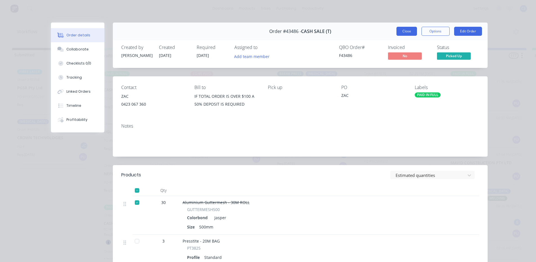
click at [402, 32] on button "Close" at bounding box center [407, 31] width 21 height 9
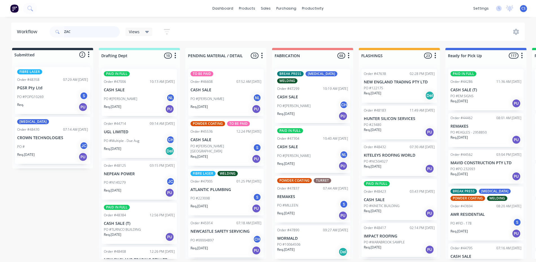
drag, startPoint x: 75, startPoint y: 28, endPoint x: 59, endPoint y: 21, distance: 17.4
click at [52, 23] on header "Workflow ZAC Views Save new view None (Default) edit [PERSON_NAME] edit [PERSON…" at bounding box center [268, 32] width 514 height 18
click at [92, 31] on input "text" at bounding box center [92, 31] width 56 height 11
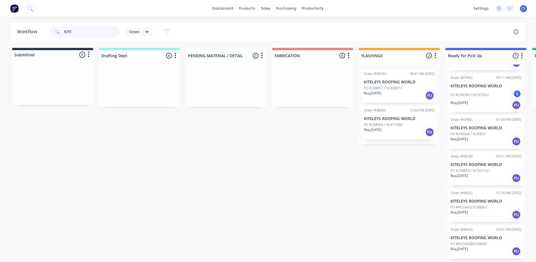
scroll to position [1, 0]
type input "KITE"
click at [476, 247] on div "Req. [DATE] PU" at bounding box center [486, 251] width 71 height 10
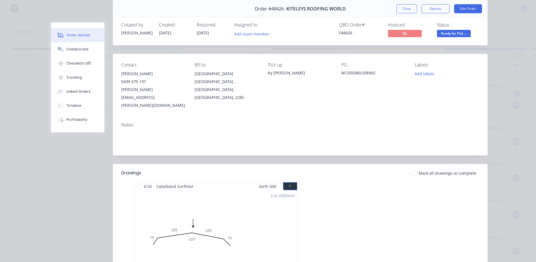
scroll to position [0, 0]
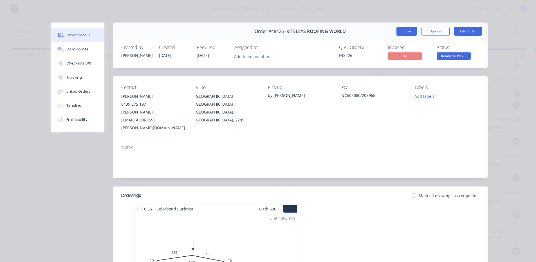
click at [402, 32] on button "Close" at bounding box center [407, 31] width 21 height 9
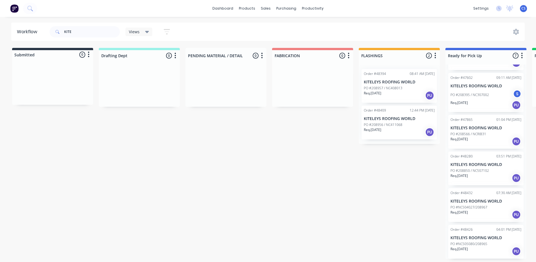
click at [483, 212] on div "Req. [DATE] PU" at bounding box center [486, 215] width 71 height 10
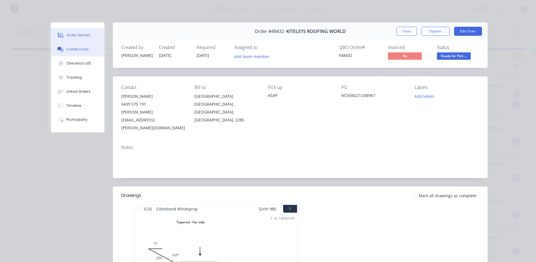
click at [86, 47] on button "Collaborate" at bounding box center [77, 49] width 53 height 14
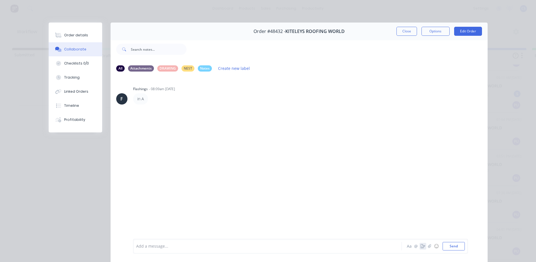
click at [421, 246] on icon "button" at bounding box center [423, 246] width 5 height 4
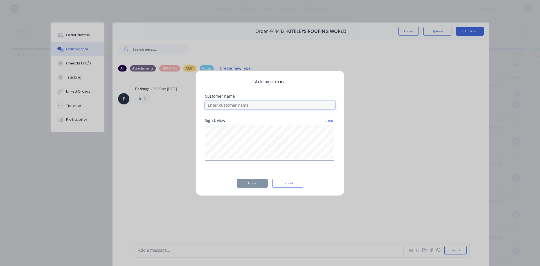
click at [279, 106] on input at bounding box center [270, 105] width 131 height 8
type input "[PERSON_NAME]"
click at [256, 185] on button "Done" at bounding box center [252, 183] width 31 height 9
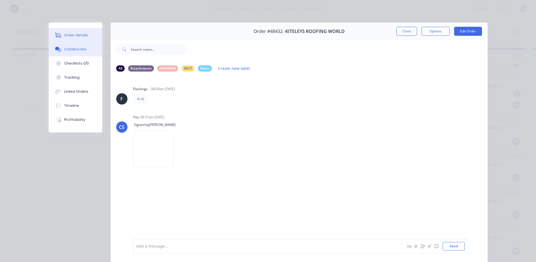
click at [71, 36] on div "Order details" at bounding box center [76, 35] width 24 height 5
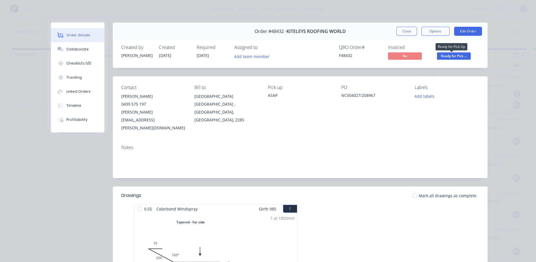
click at [450, 55] on span "Ready for Pick ..." at bounding box center [454, 55] width 34 height 7
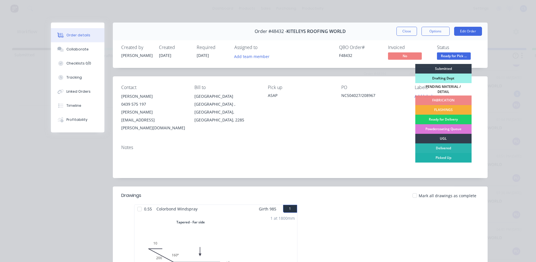
click at [450, 155] on div "Picked Up" at bounding box center [443, 158] width 56 height 10
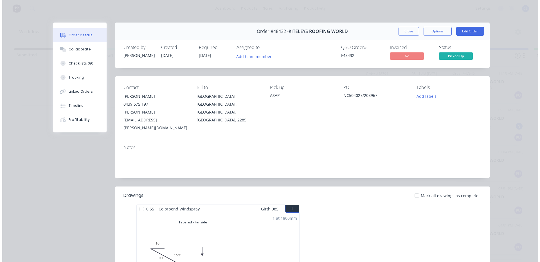
scroll to position [33, 0]
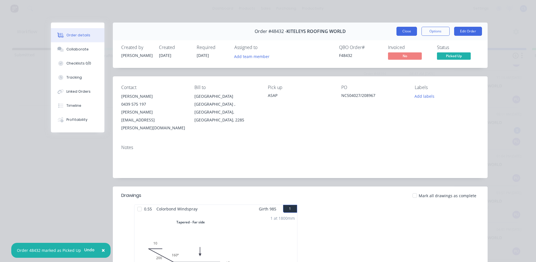
click at [398, 32] on button "Close" at bounding box center [407, 31] width 21 height 9
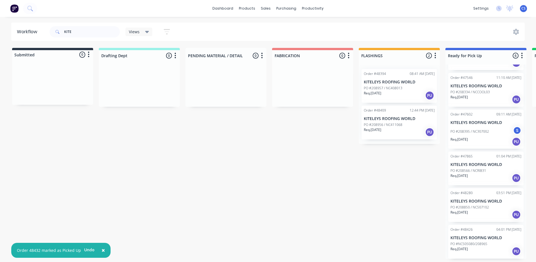
click at [477, 249] on div "Req. [DATE] PU" at bounding box center [486, 251] width 71 height 10
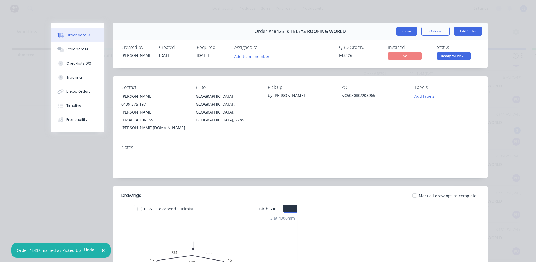
click at [400, 30] on button "Close" at bounding box center [407, 31] width 21 height 9
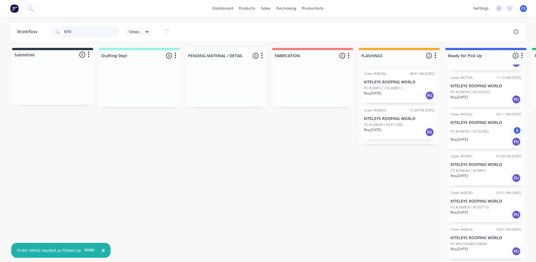
click at [106, 28] on input "KITE" at bounding box center [92, 31] width 56 height 11
type input "KITE."
